Goal: Information Seeking & Learning: Learn about a topic

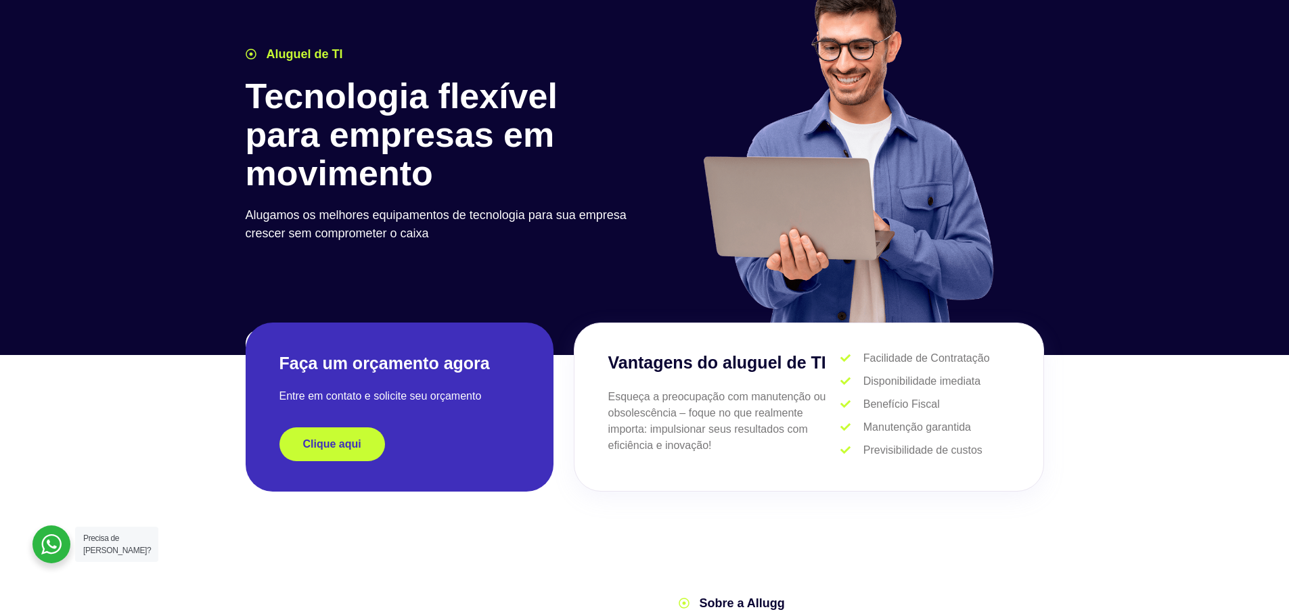
scroll to position [203, 0]
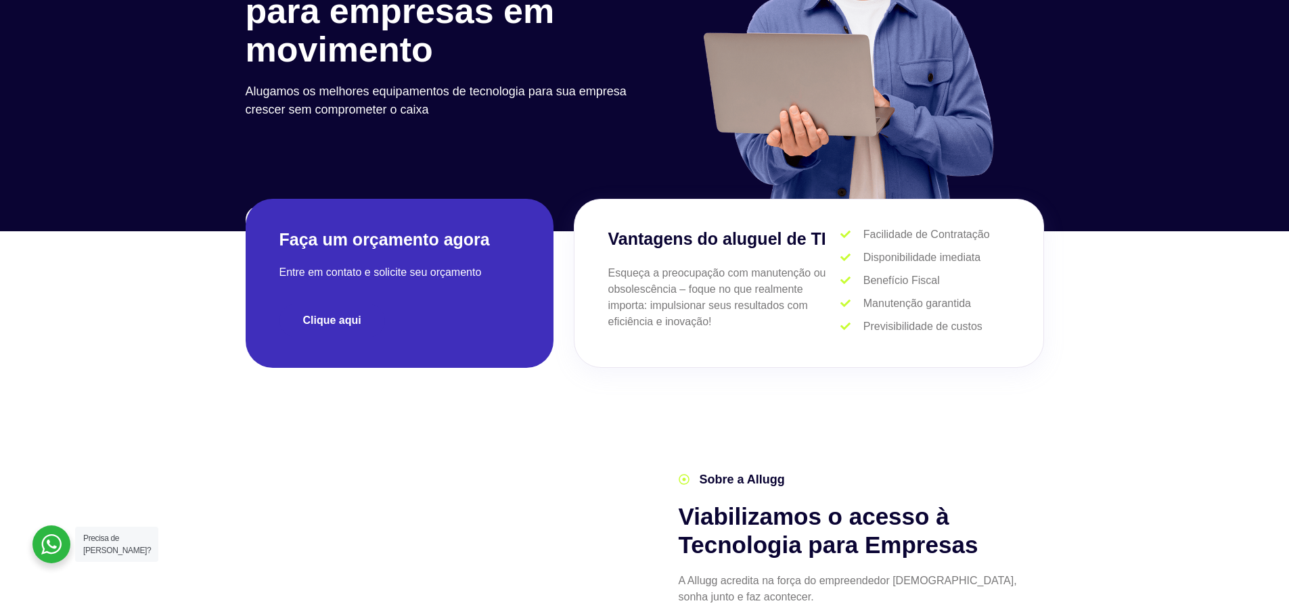
click at [352, 311] on link "Clique aqui" at bounding box center [332, 321] width 106 height 34
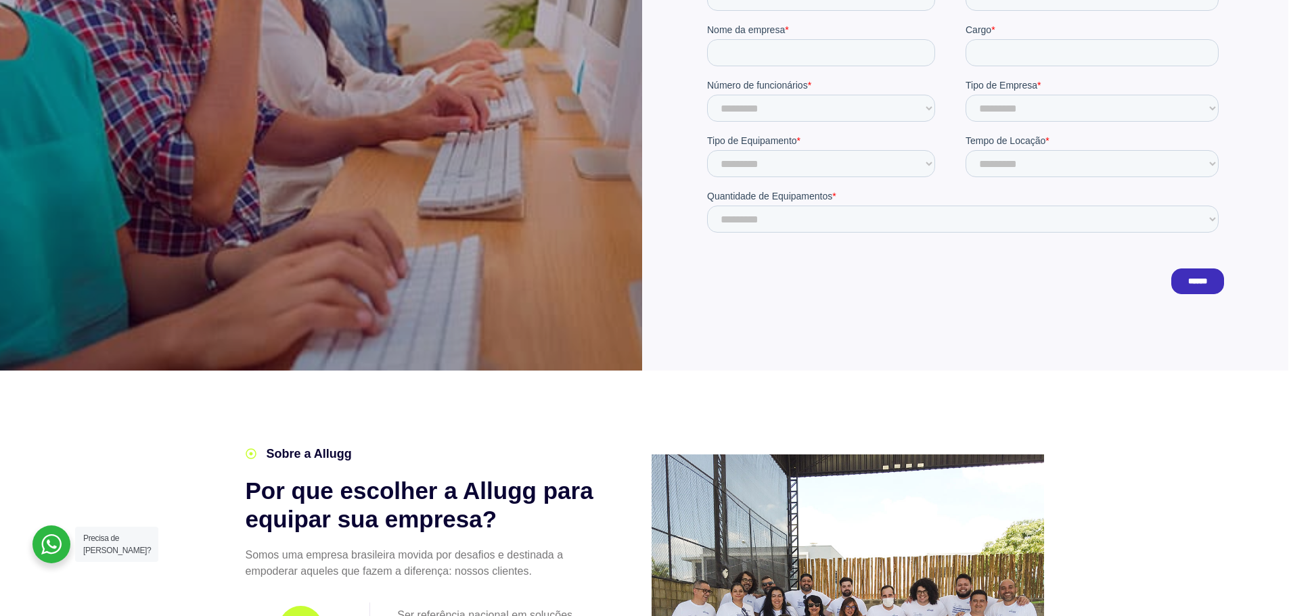
scroll to position [474, 0]
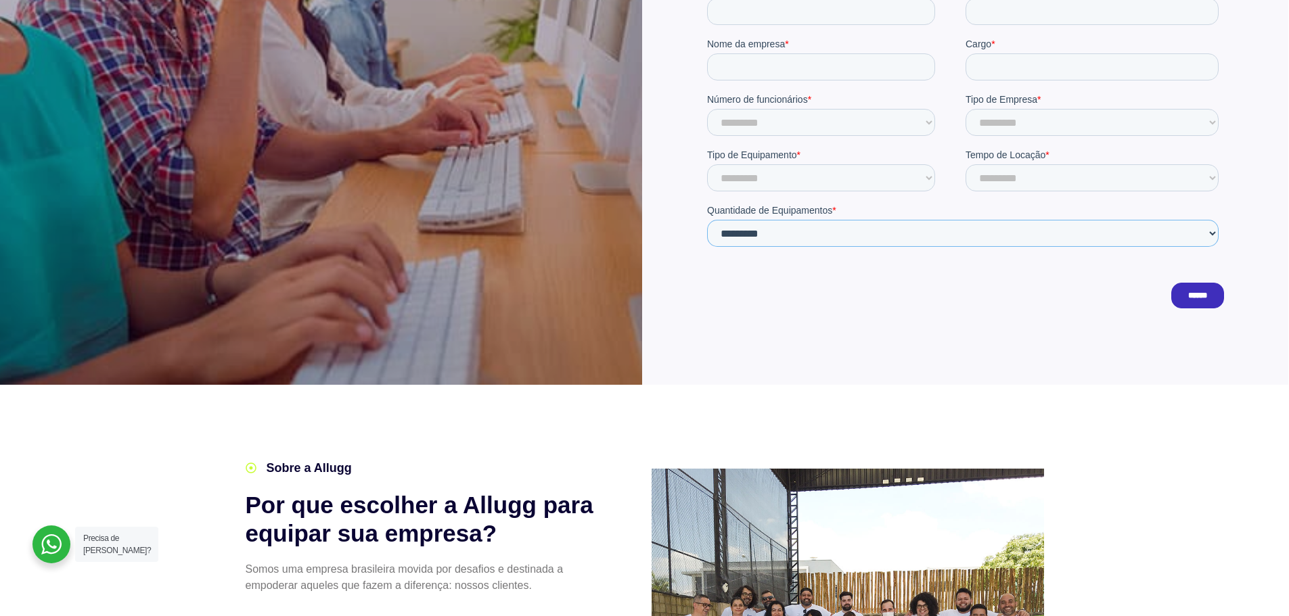
click at [867, 233] on select "**********" at bounding box center [961, 234] width 511 height 27
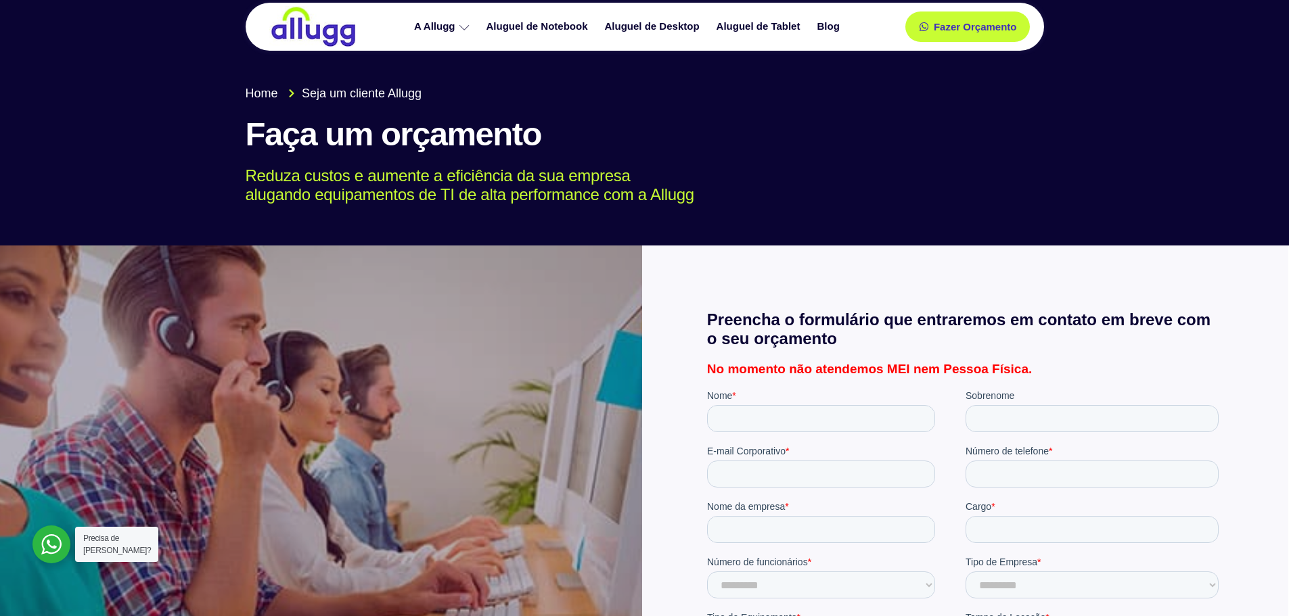
scroll to position [0, 0]
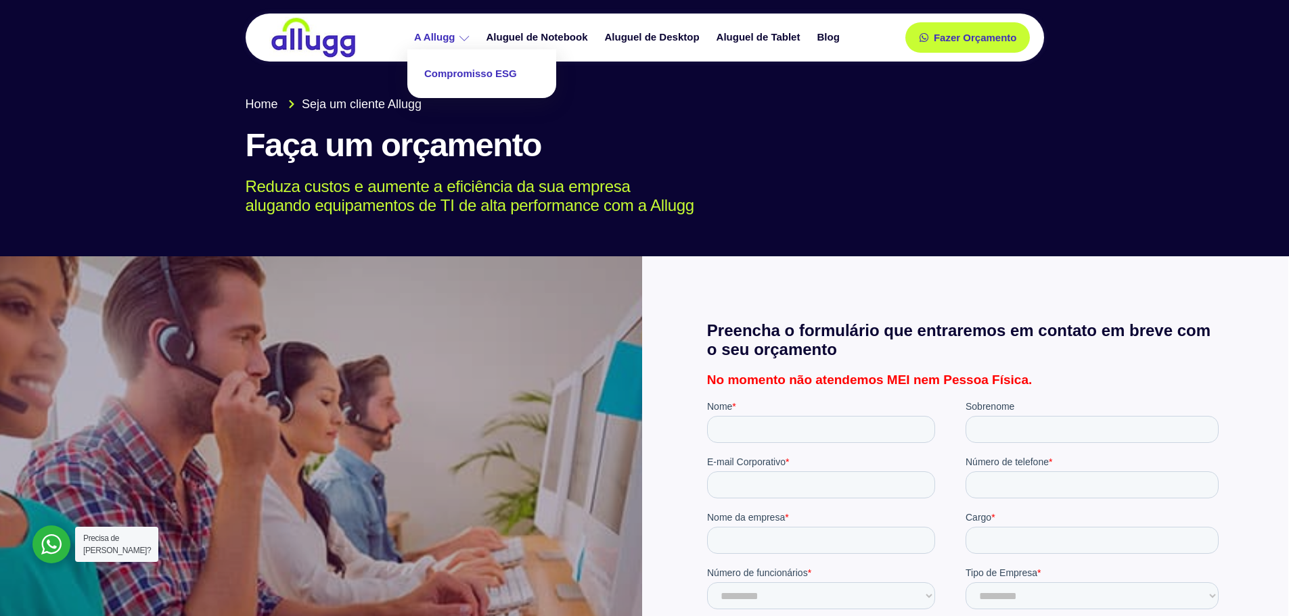
click at [439, 69] on link "Compromisso ESG" at bounding box center [481, 74] width 135 height 36
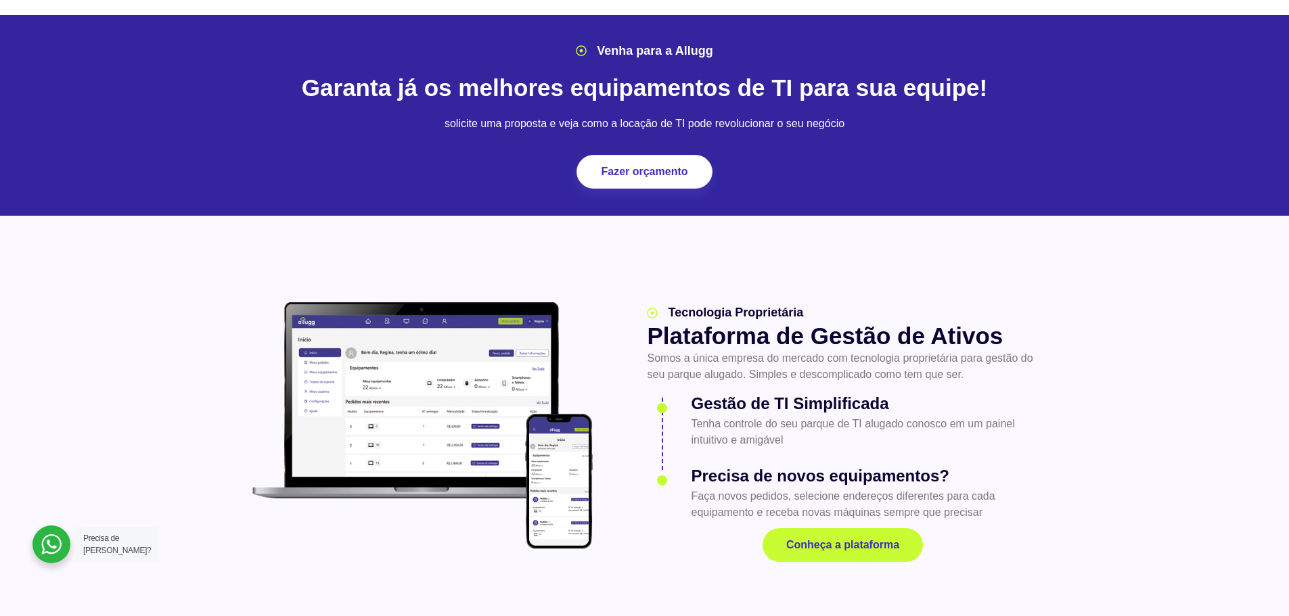
scroll to position [1421, 0]
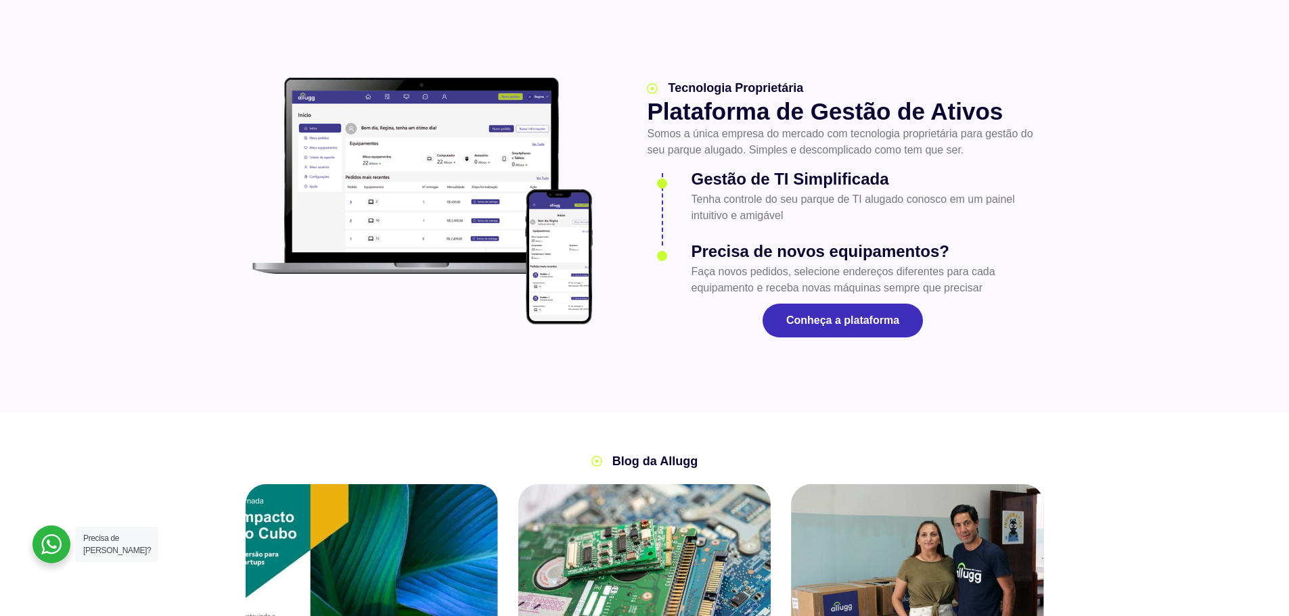
click at [837, 311] on link "Conheça a plataforma" at bounding box center [842, 321] width 160 height 34
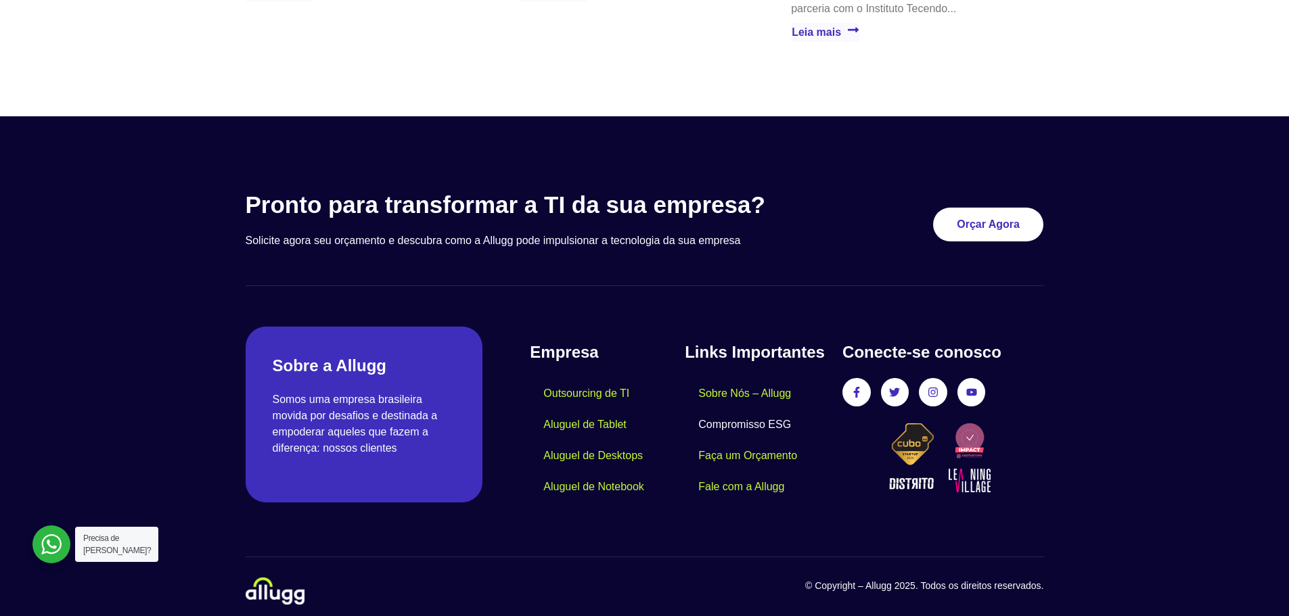
scroll to position [2420, 0]
